Goal: Navigation & Orientation: Go to known website

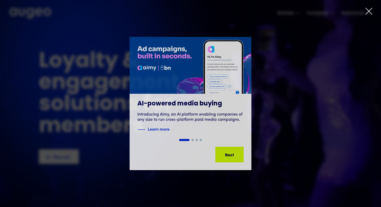
click at [366, 14] on icon at bounding box center [369, 11] width 6 height 6
